Goal: Navigation & Orientation: Find specific page/section

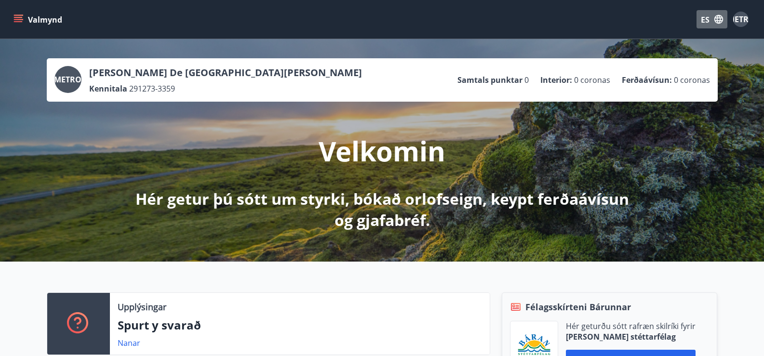
click at [717, 22] on icon "button" at bounding box center [718, 19] width 11 height 11
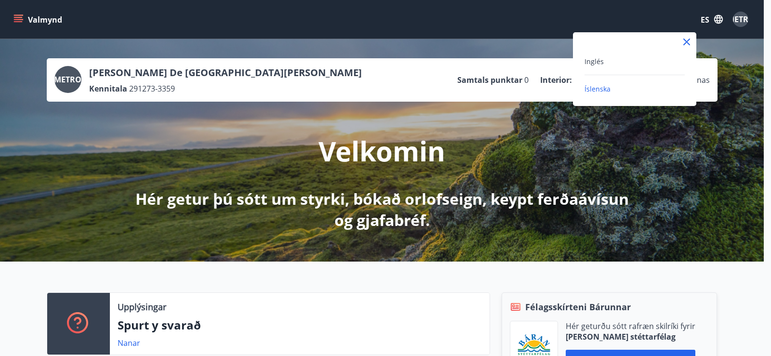
click at [717, 20] on div at bounding box center [385, 178] width 771 height 356
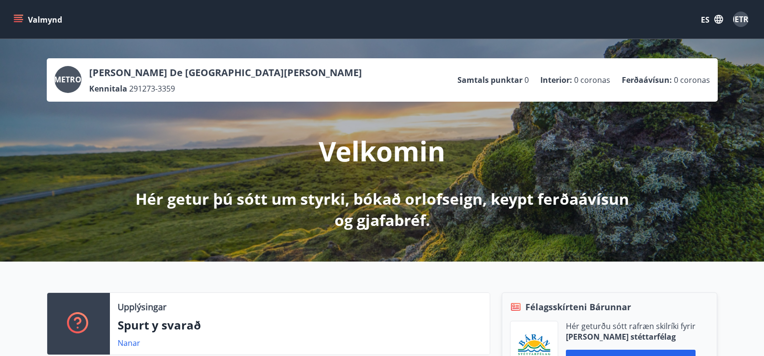
click at [24, 12] on button "Valmynd" at bounding box center [39, 19] width 54 height 17
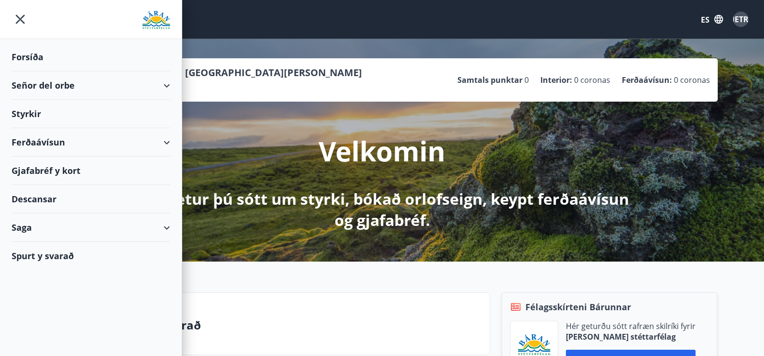
click at [27, 82] on font "Señor del orbe" at bounding box center [43, 86] width 63 height 12
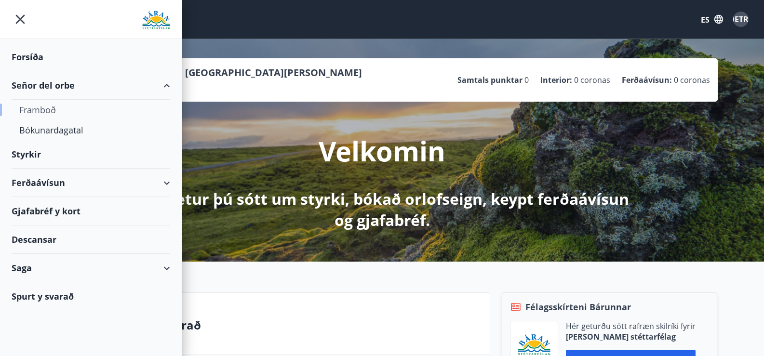
click at [32, 109] on font "Framboð" at bounding box center [37, 110] width 37 height 12
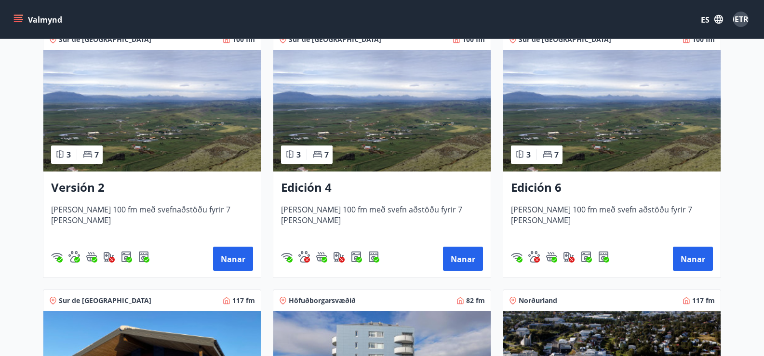
scroll to position [241, 0]
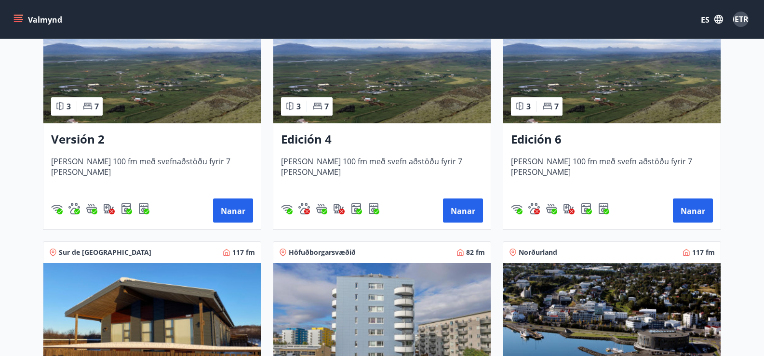
click at [403, 72] on img at bounding box center [381, 62] width 217 height 121
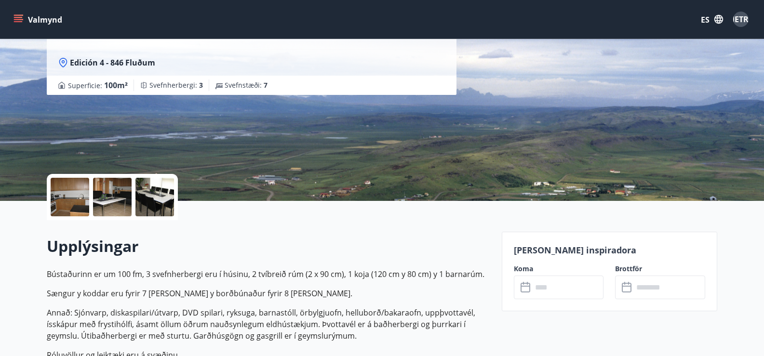
scroll to position [96, 0]
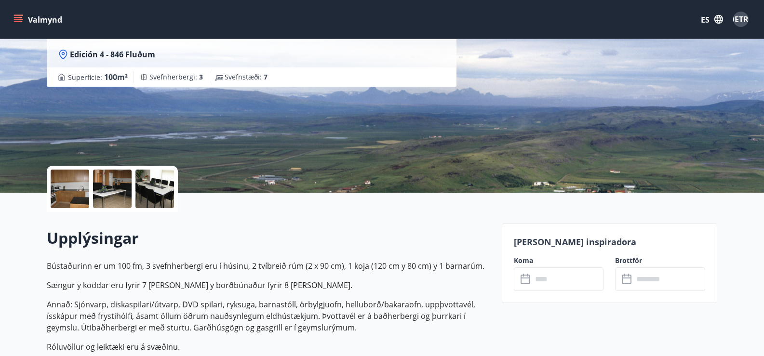
click at [525, 279] on icon at bounding box center [527, 280] width 12 height 12
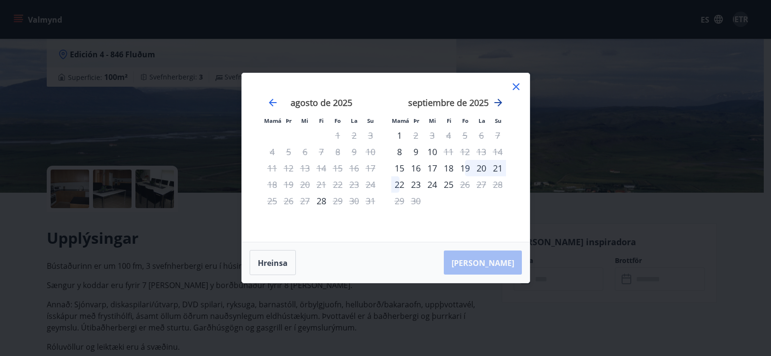
click at [498, 103] on icon "Avanzar para cambiar al siguiente mes." at bounding box center [499, 103] width 12 height 12
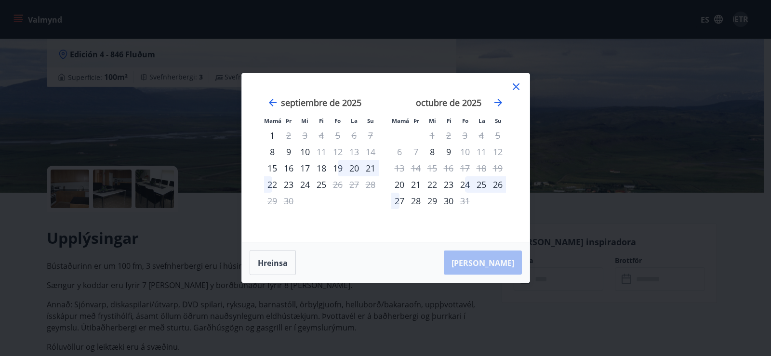
click at [519, 81] on icon at bounding box center [517, 87] width 12 height 12
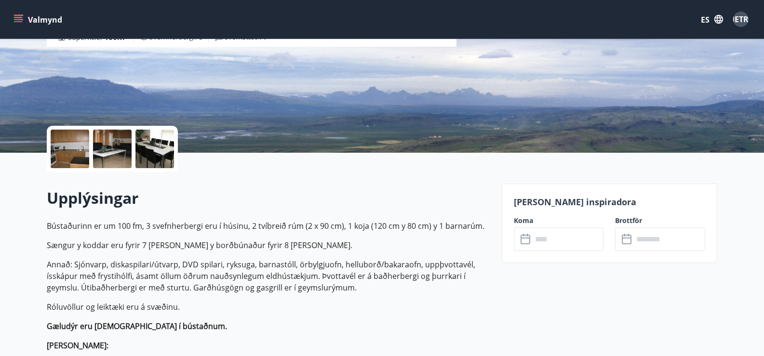
scroll to position [48, 0]
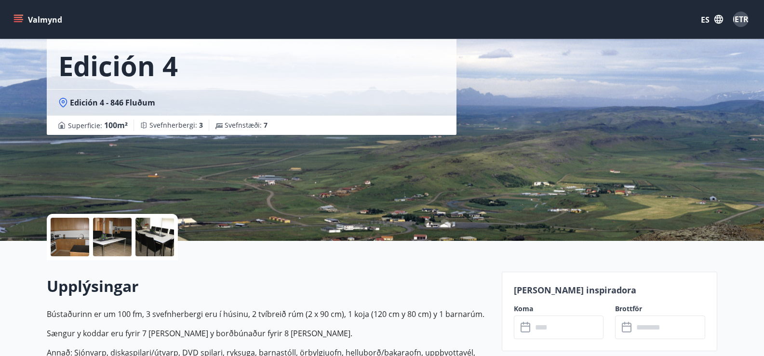
click at [22, 20] on icon "menú" at bounding box center [18, 19] width 10 height 10
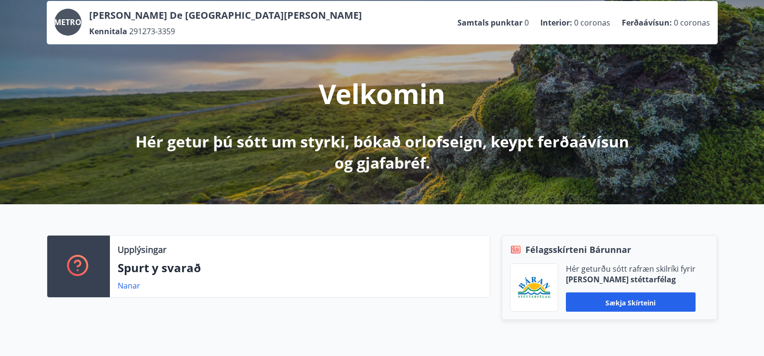
scroll to position [145, 0]
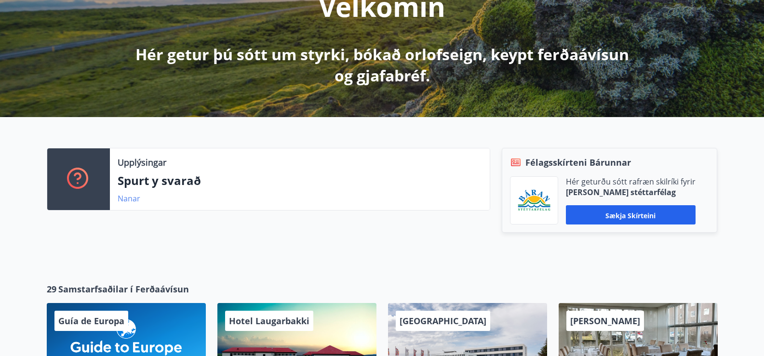
click at [129, 198] on font "Nanar" at bounding box center [129, 198] width 23 height 11
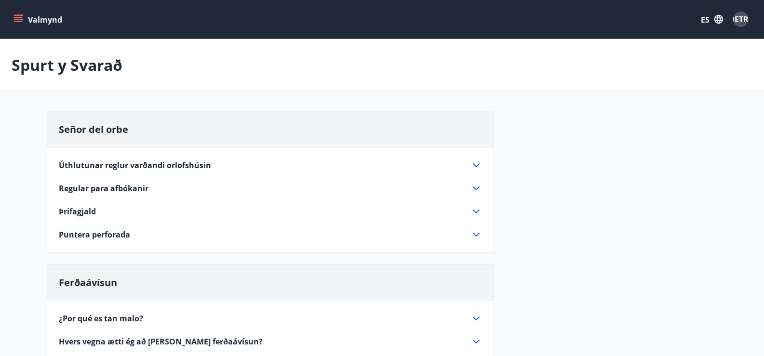
click at [479, 161] on icon at bounding box center [477, 166] width 12 height 12
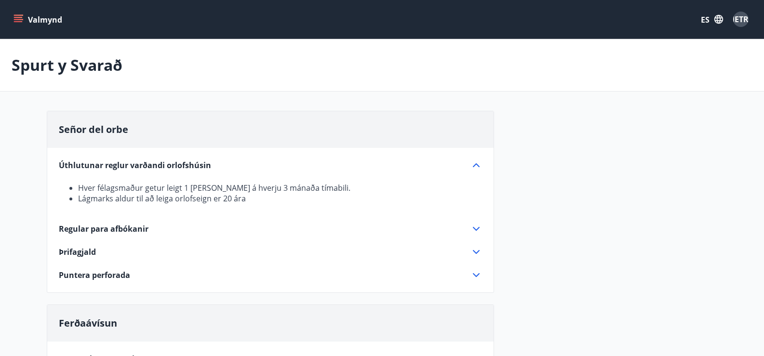
click at [477, 227] on icon at bounding box center [477, 229] width 12 height 12
